Goal: Transaction & Acquisition: Purchase product/service

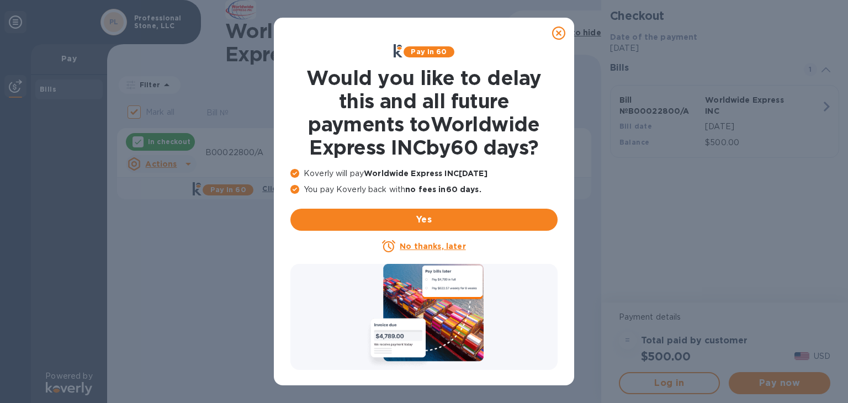
click at [422, 244] on u "No thanks, later" at bounding box center [433, 246] width 66 height 9
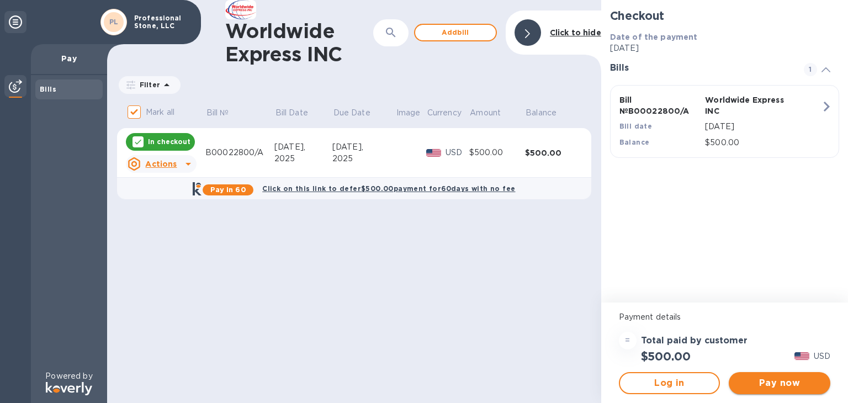
click at [775, 385] on span "Pay now" at bounding box center [780, 383] width 84 height 13
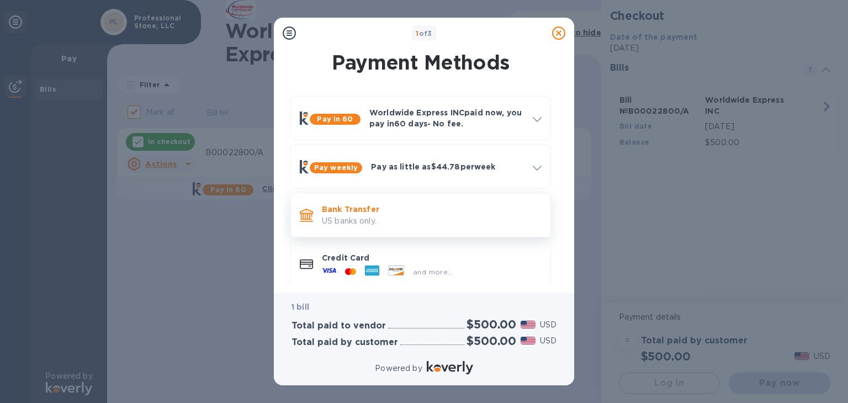
click at [398, 215] on p "US banks only." at bounding box center [432, 221] width 220 height 12
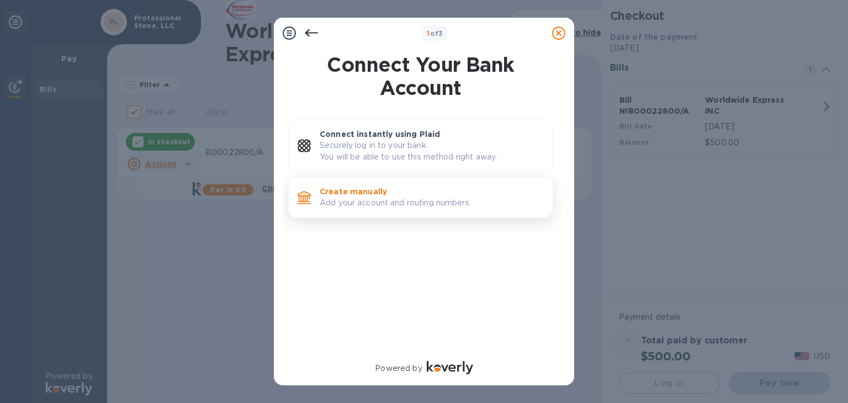
click at [407, 195] on p "Create manually" at bounding box center [432, 191] width 224 height 11
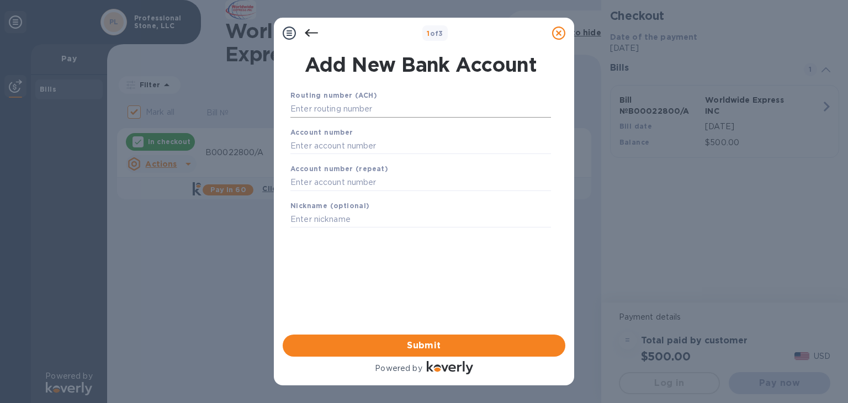
click at [363, 109] on input "text" at bounding box center [420, 109] width 261 height 17
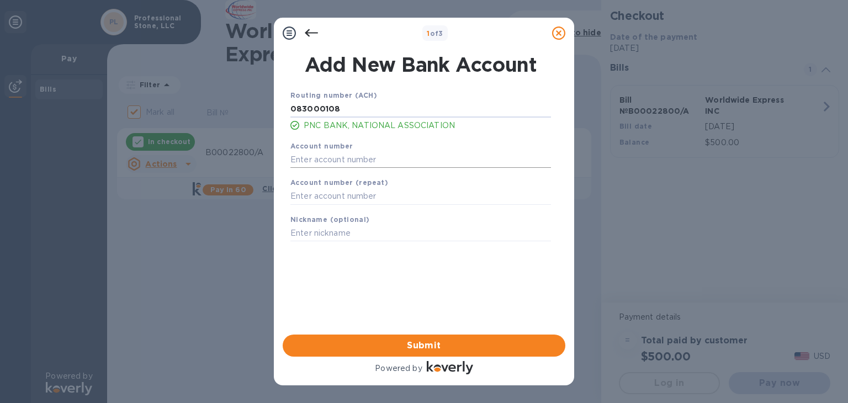
type input "083000108"
click at [326, 161] on input "text" at bounding box center [420, 159] width 261 height 17
type input "3019170134"
click at [324, 200] on input "text" at bounding box center [420, 196] width 261 height 17
type input "3019170134"
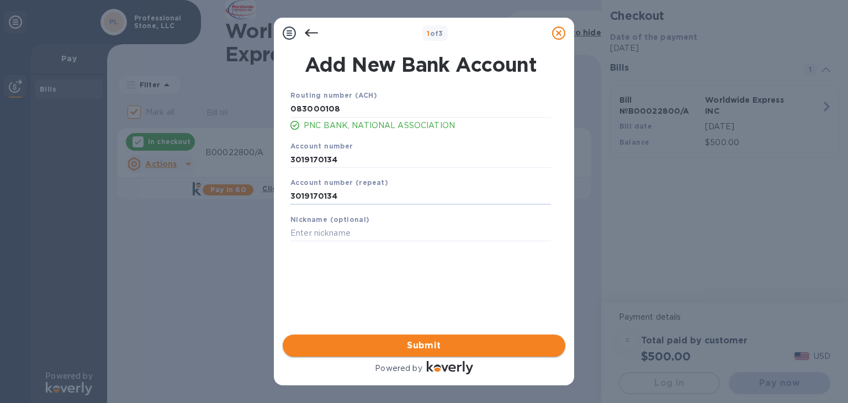
click at [406, 346] on span "Submit" at bounding box center [424, 345] width 265 height 13
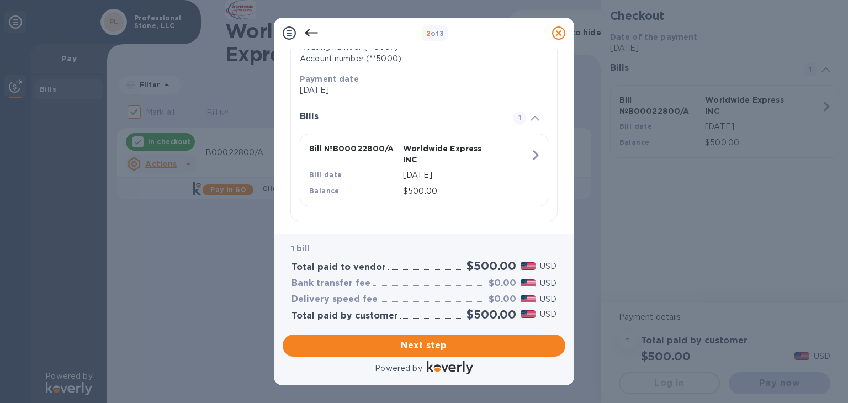
scroll to position [212, 0]
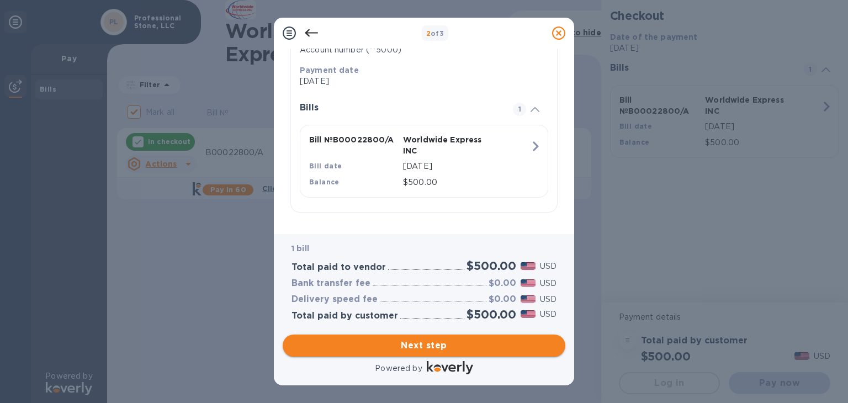
click at [419, 342] on span "Next step" at bounding box center [424, 345] width 265 height 13
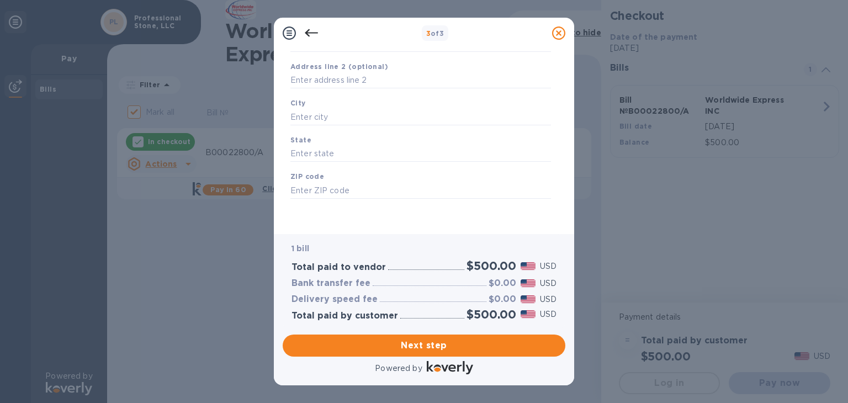
scroll to position [0, 0]
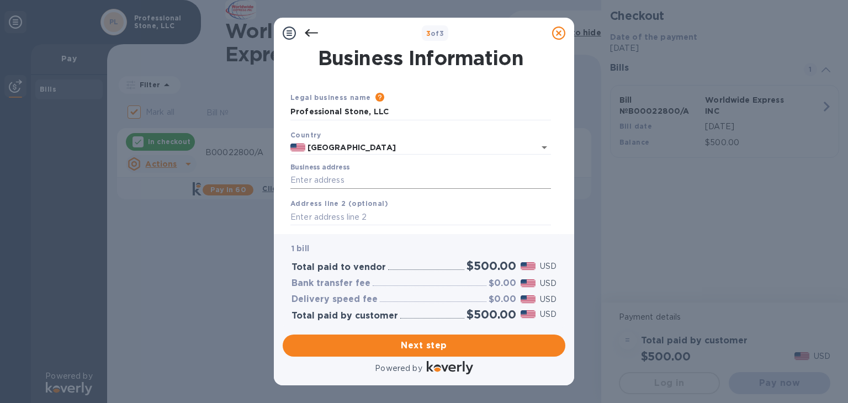
click at [361, 181] on input "Business address" at bounding box center [420, 180] width 261 height 17
type input "[STREET_ADDRESS][PERSON_NAME]"
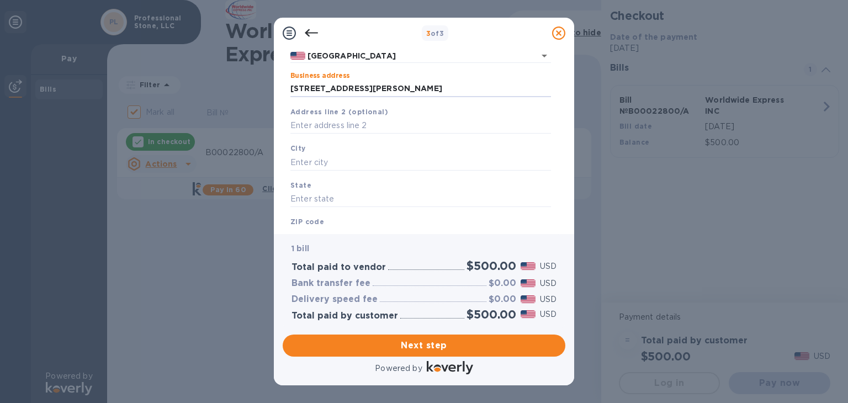
scroll to position [104, 0]
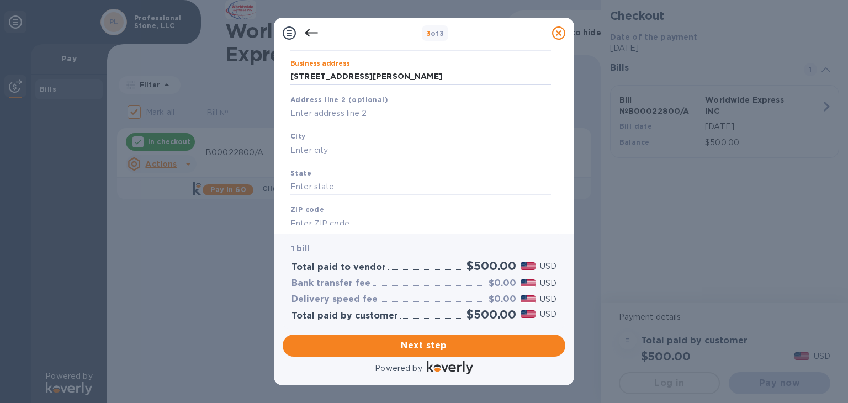
click at [329, 151] on input "text" at bounding box center [420, 150] width 261 height 17
type input "Mobile"
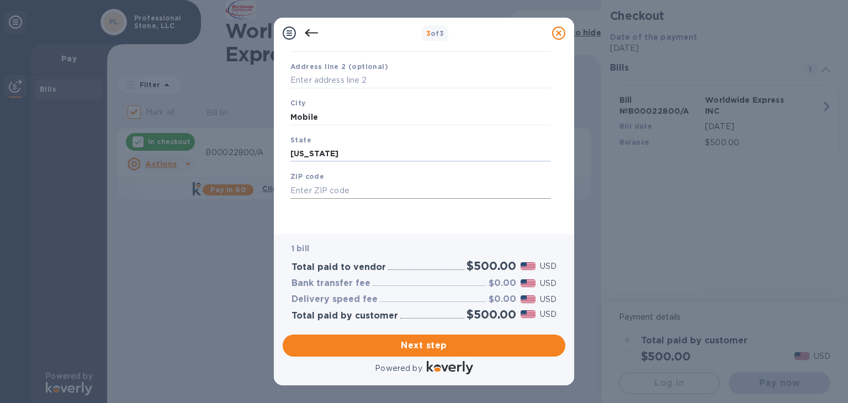
type input "[US_STATE]"
click at [333, 186] on input "text" at bounding box center [420, 190] width 261 height 17
type input "36695"
click at [385, 345] on span "Next step" at bounding box center [424, 345] width 265 height 13
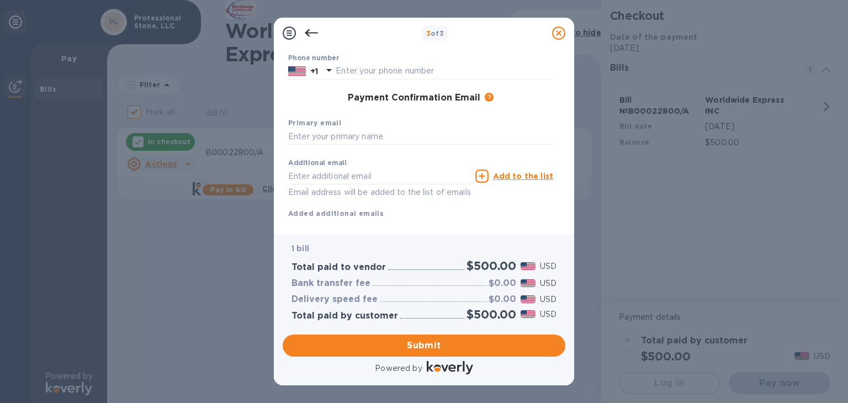
scroll to position [0, 0]
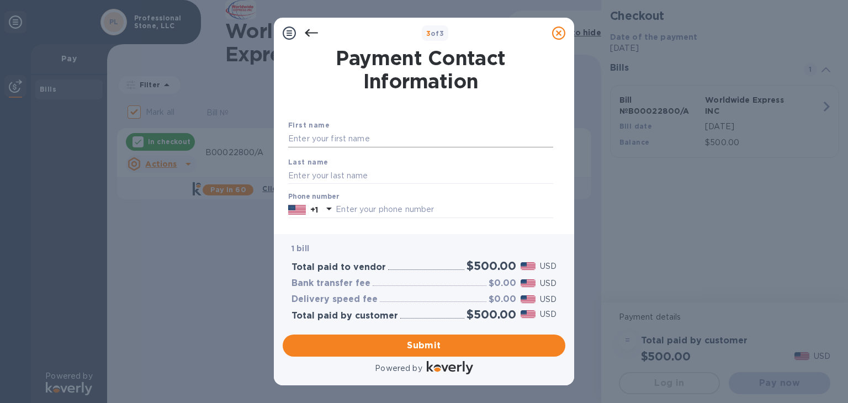
click at [357, 138] on input "text" at bounding box center [420, 139] width 265 height 17
type input "Mac"
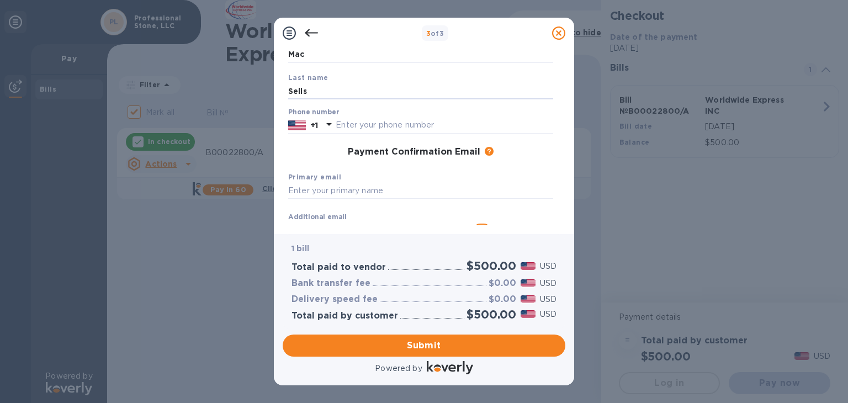
scroll to position [89, 0]
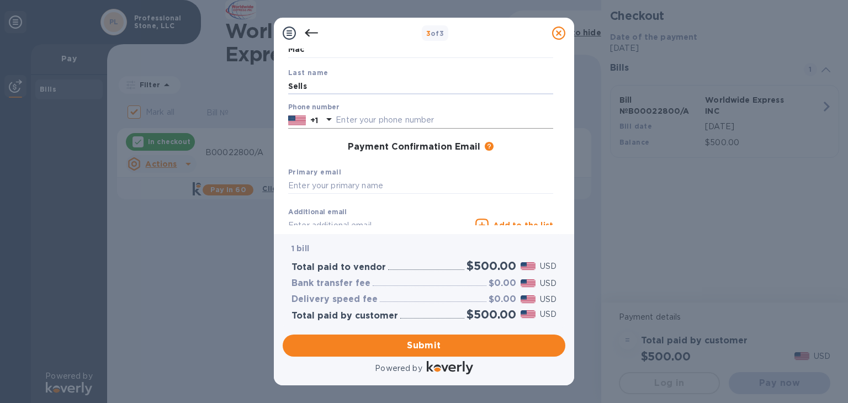
type input "Sells"
click at [403, 120] on input "text" at bounding box center [445, 120] width 218 height 17
type input "3"
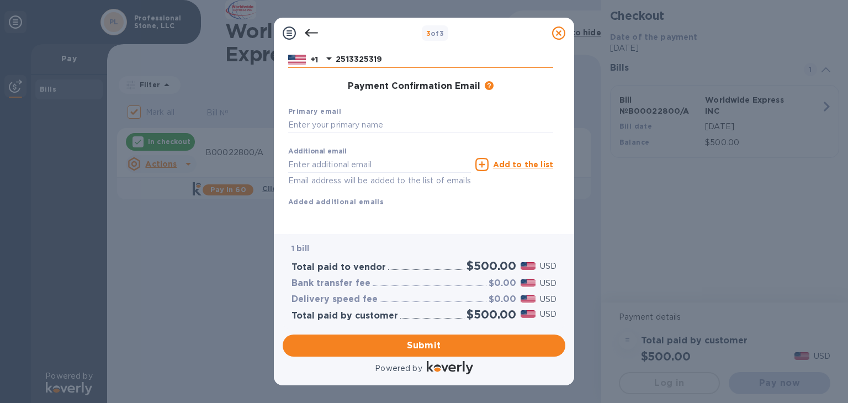
scroll to position [154, 0]
type input "2513325319"
click at [383, 123] on input "text" at bounding box center [420, 125] width 265 height 17
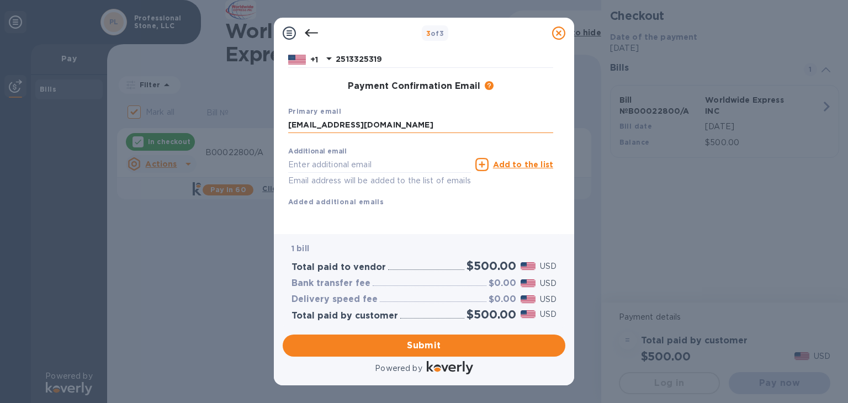
type input "[EMAIL_ADDRESS][DOMAIN_NAME]"
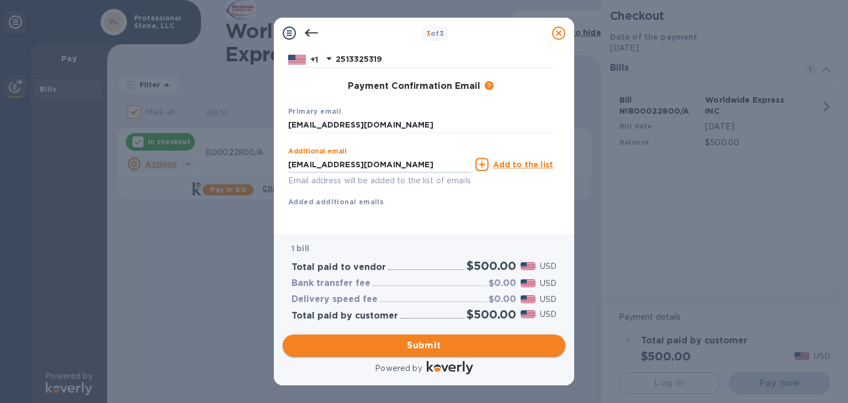
type input "[EMAIL_ADDRESS][DOMAIN_NAME]"
click at [446, 345] on span "Submit" at bounding box center [424, 345] width 265 height 13
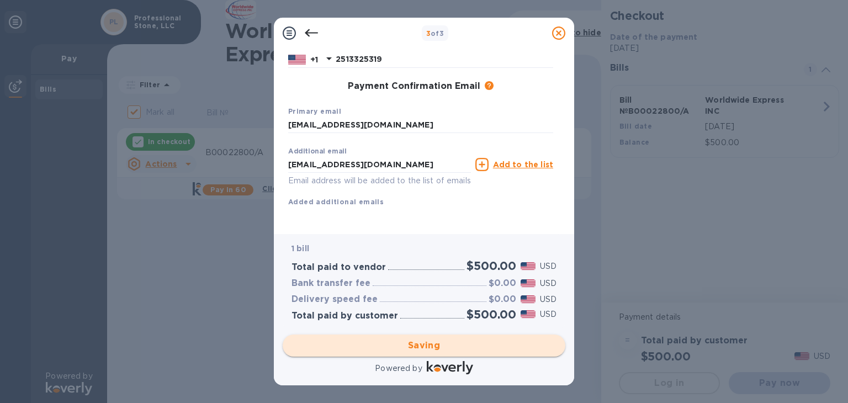
checkbox input "false"
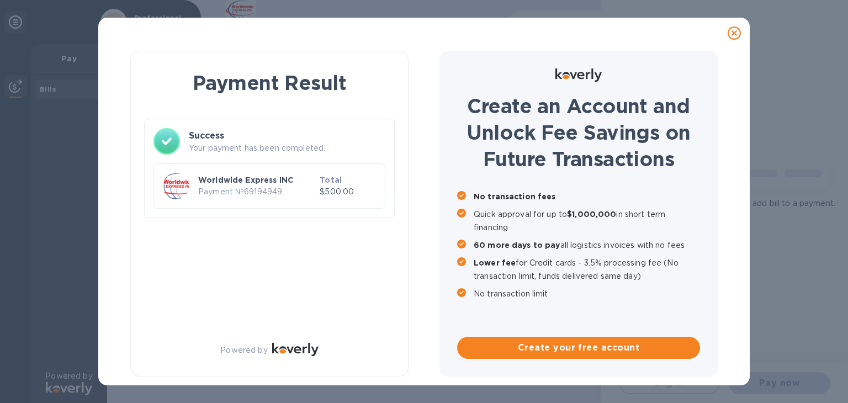
scroll to position [0, 0]
